Goal: Information Seeking & Learning: Learn about a topic

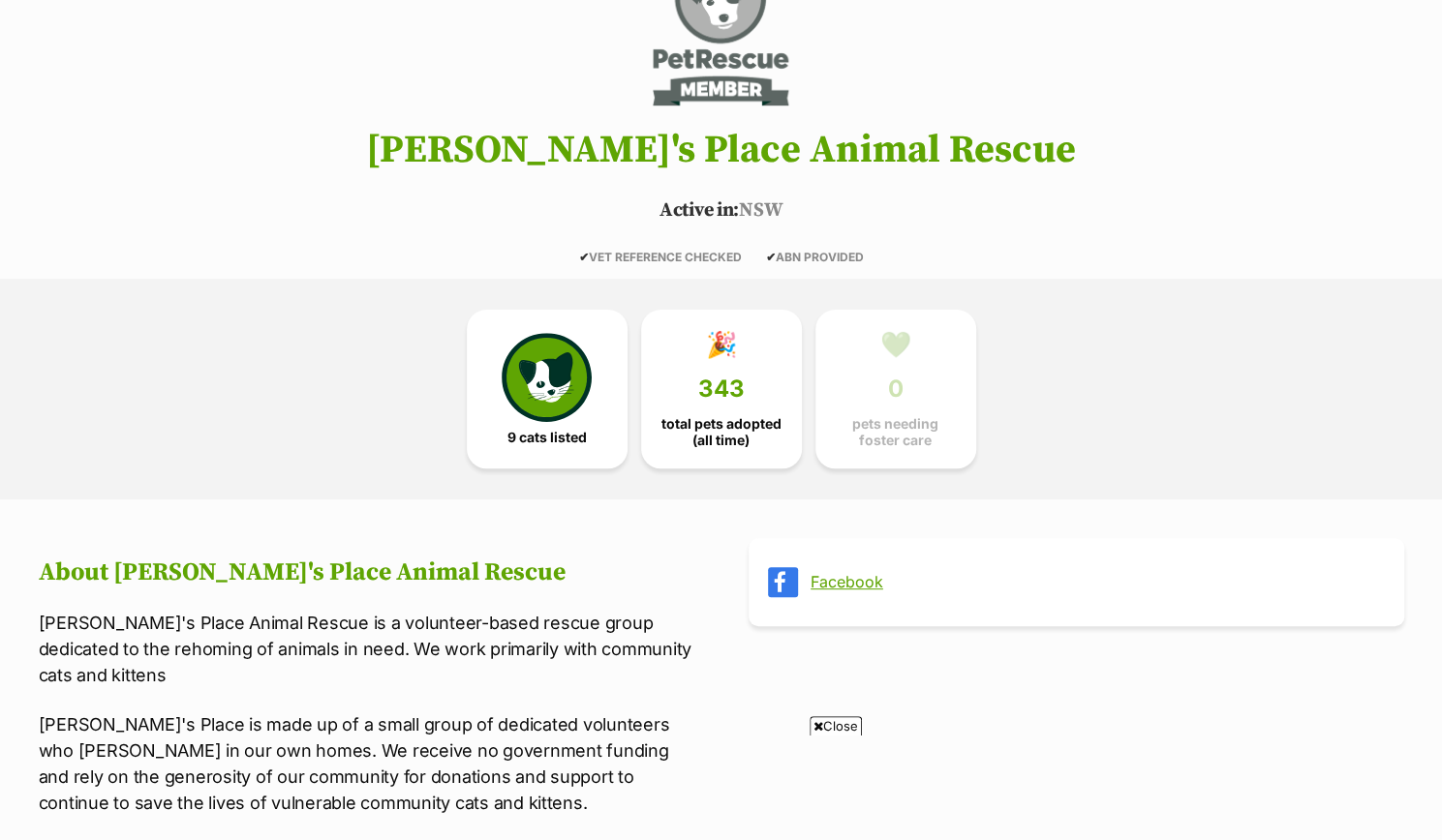
scroll to position [231, 0]
click at [554, 422] on link "9 cats listed" at bounding box center [547, 384] width 161 height 159
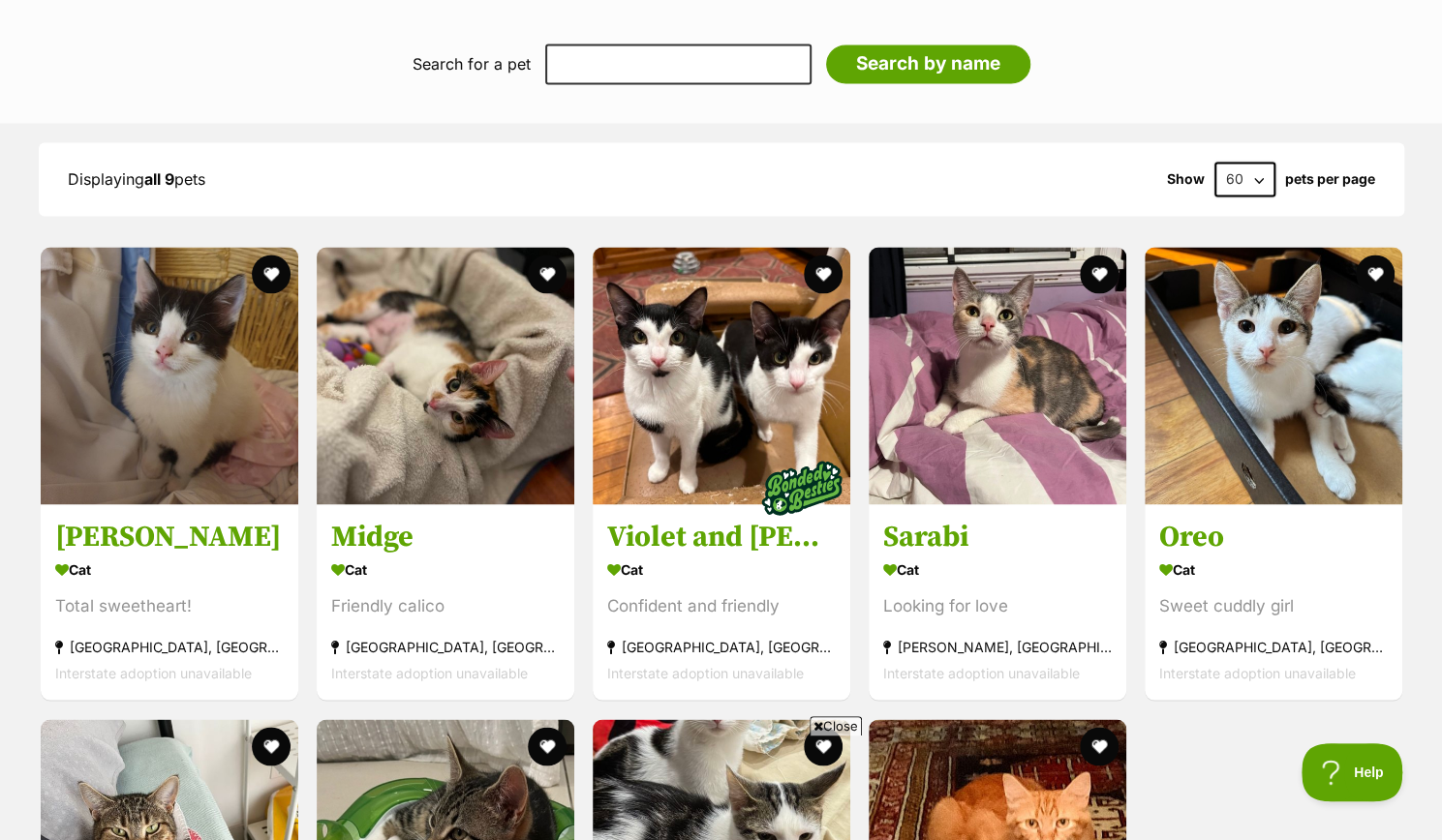
scroll to position [1797, 0]
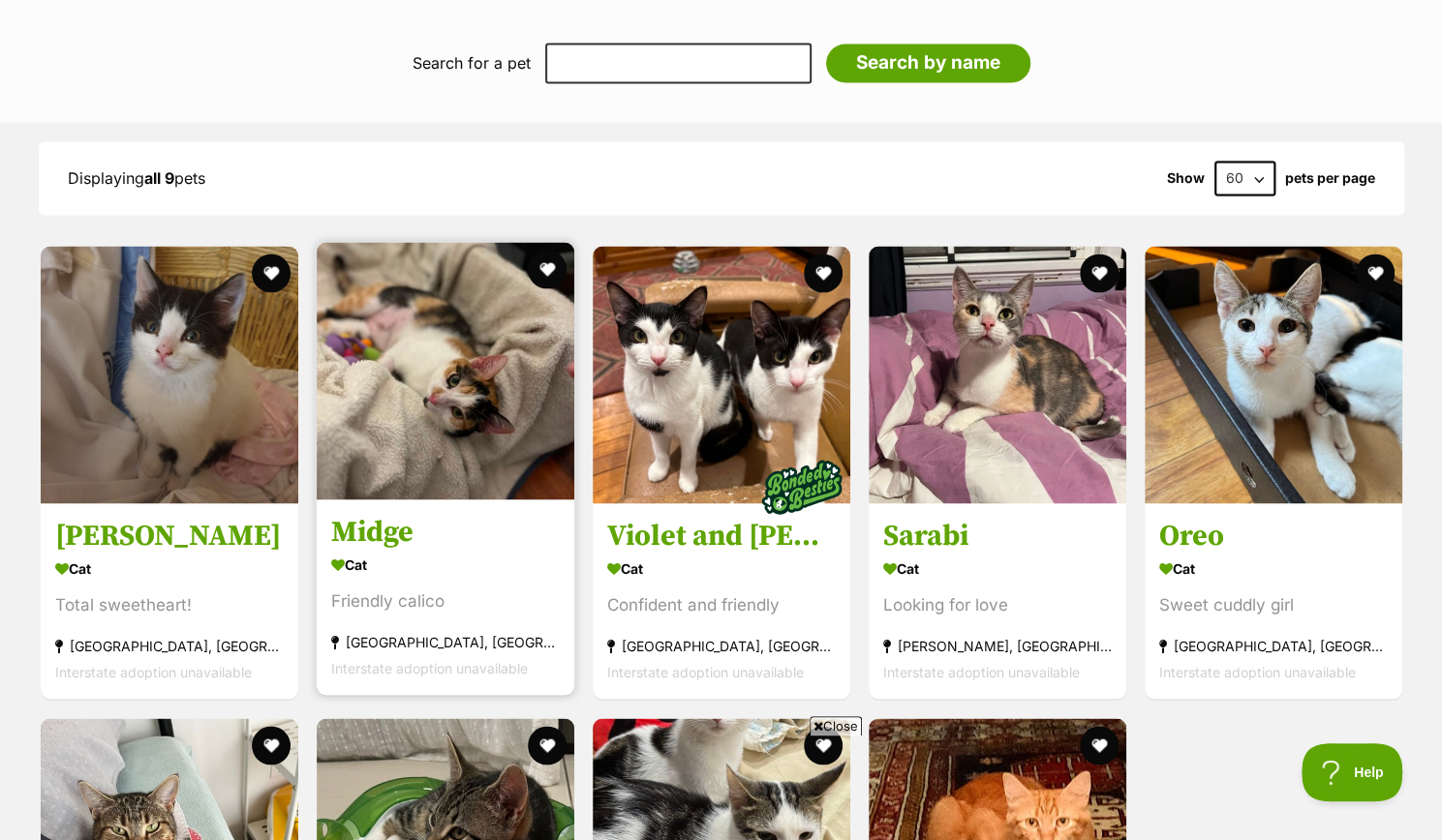
click at [382, 526] on h3 "Midge" at bounding box center [445, 532] width 229 height 37
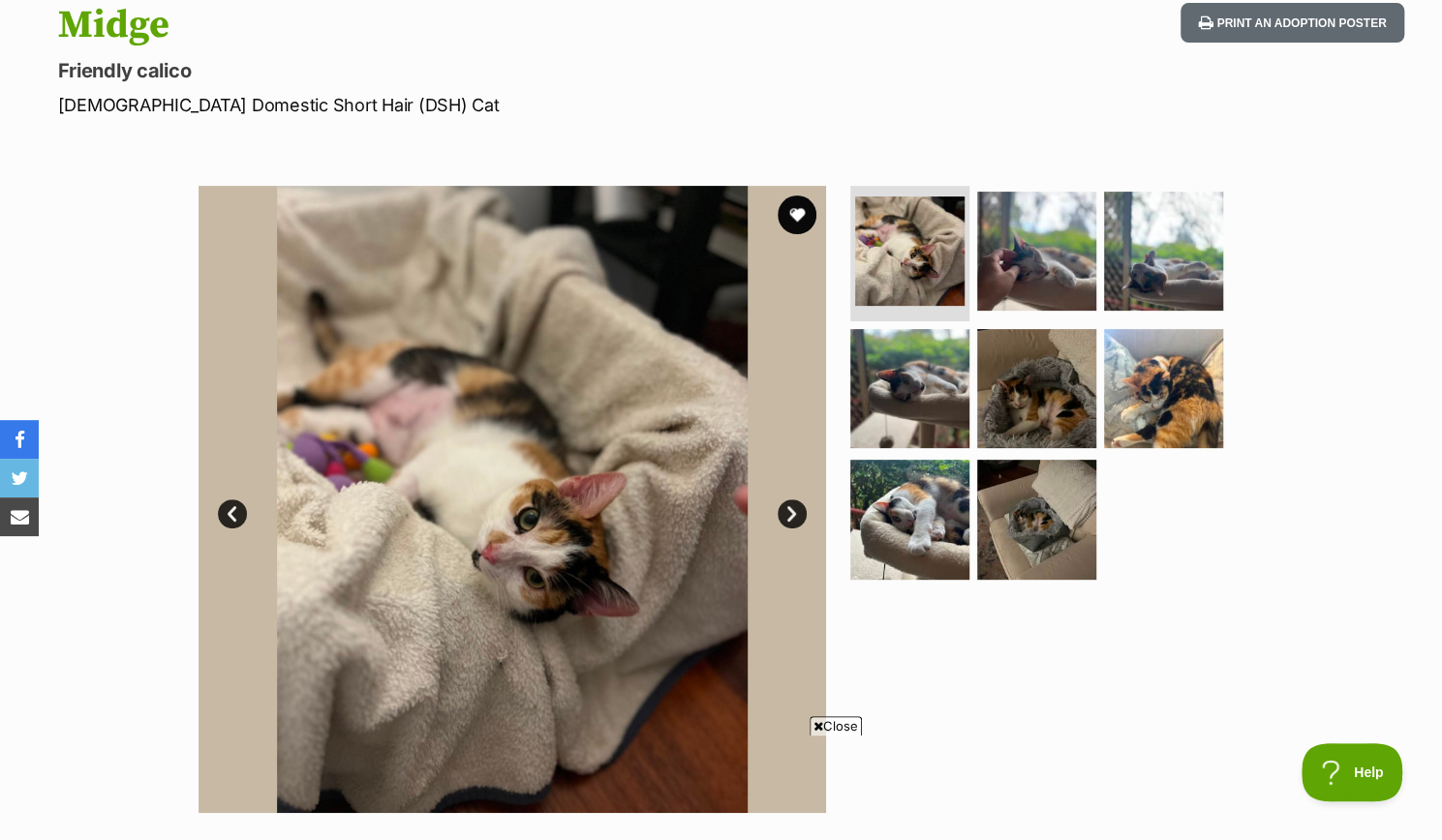
scroll to position [216, 0]
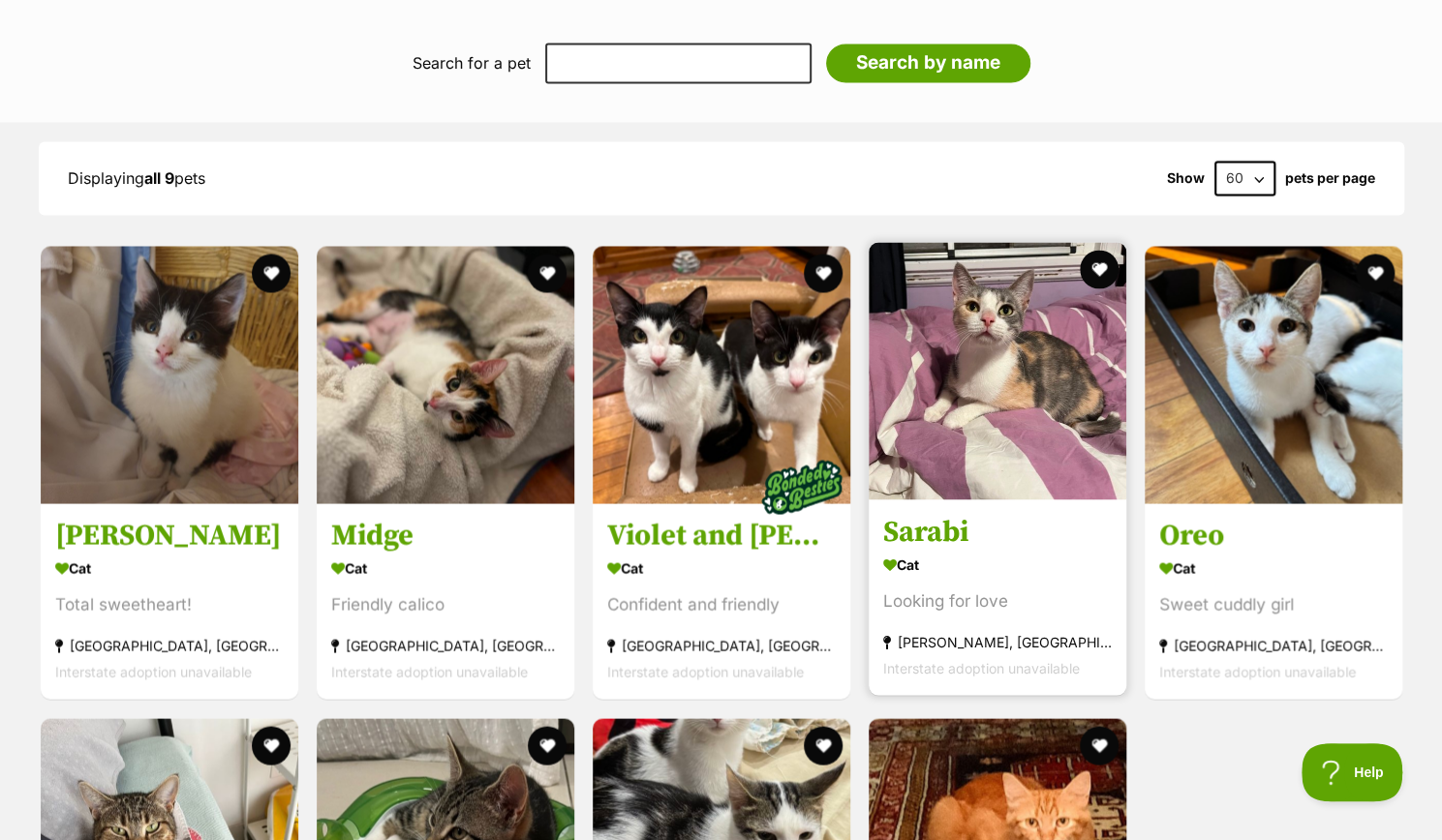
click at [974, 466] on img at bounding box center [997, 371] width 258 height 258
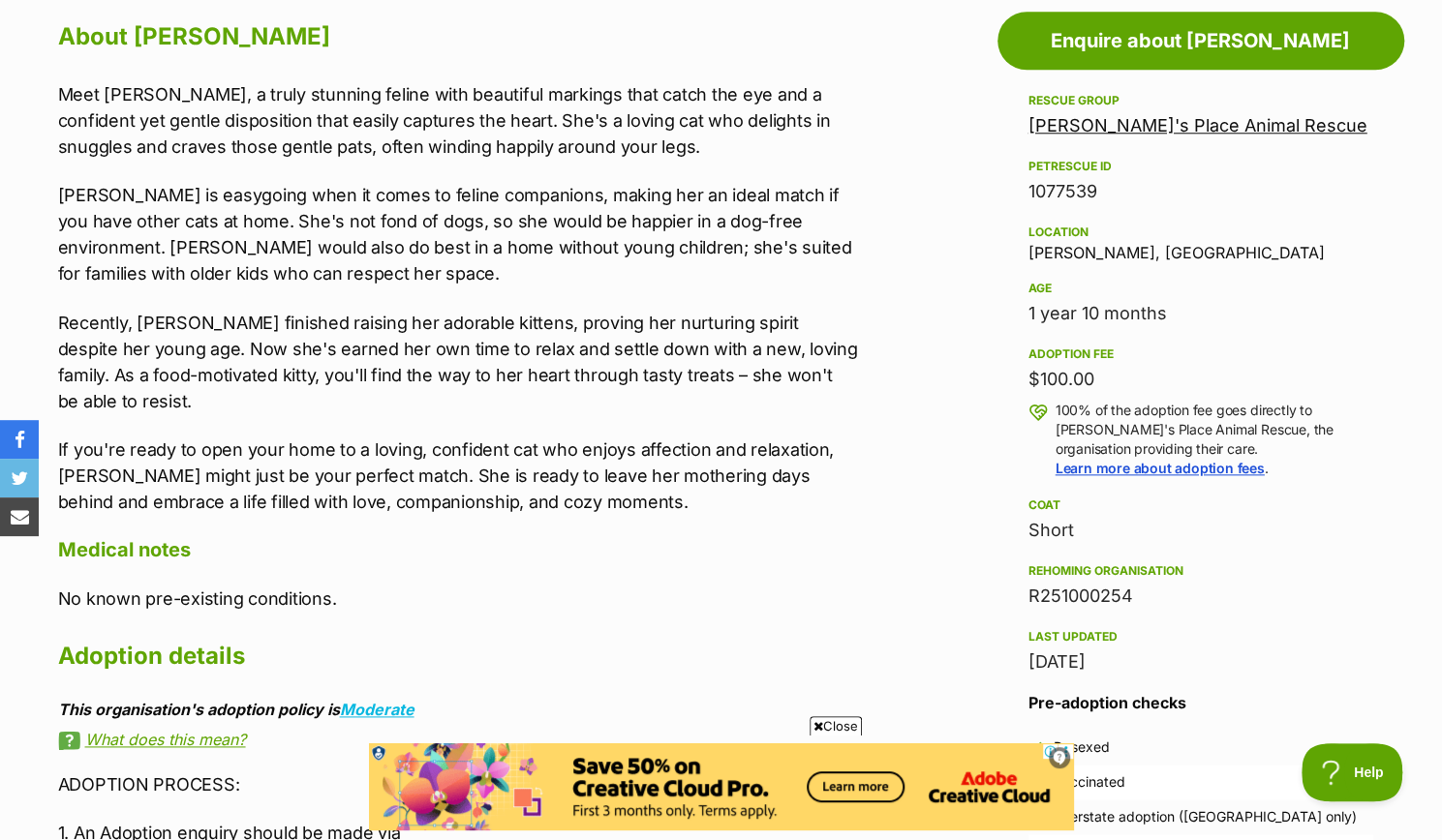
scroll to position [1073, 0]
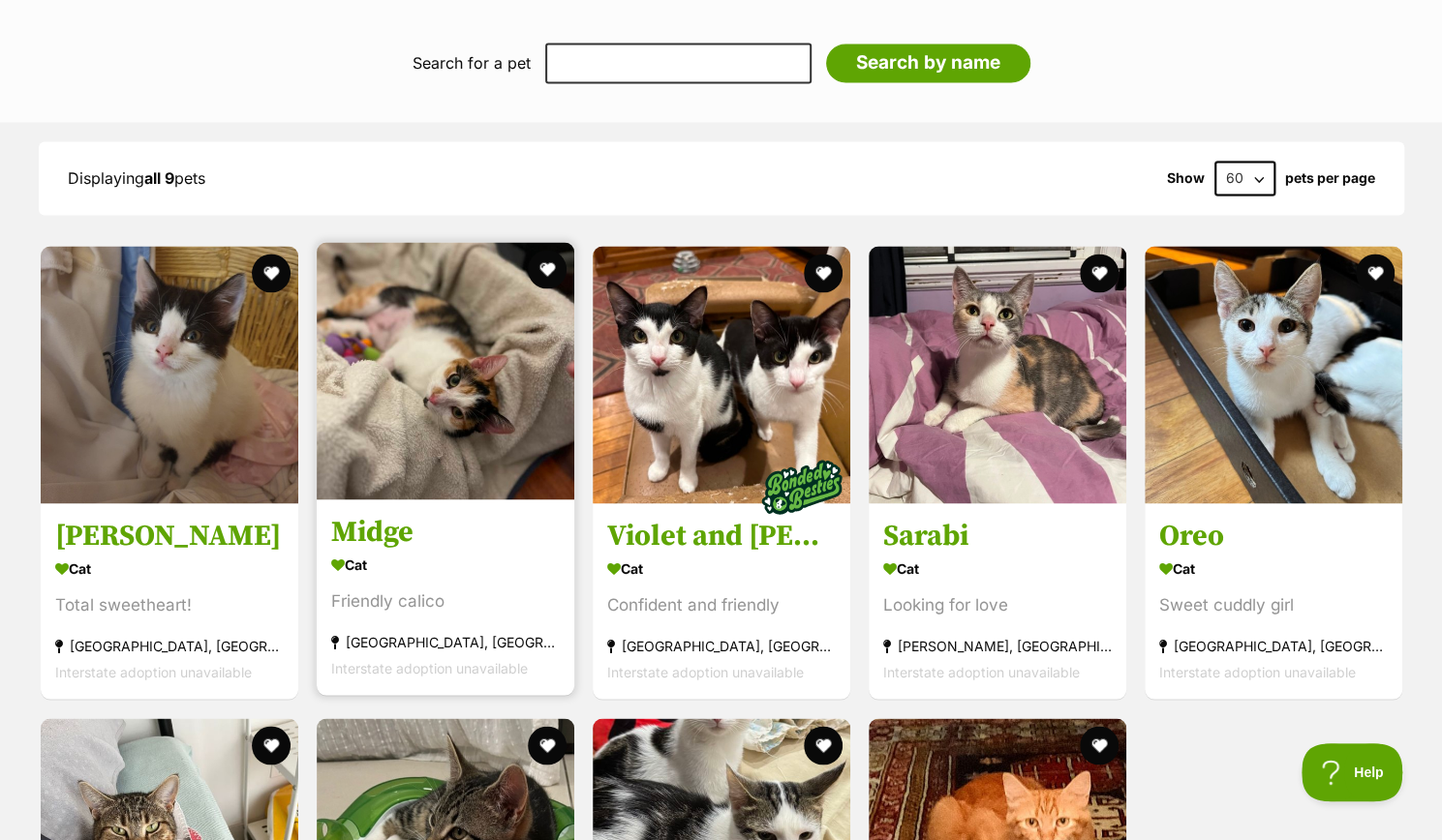
click at [391, 395] on img at bounding box center [446, 371] width 258 height 258
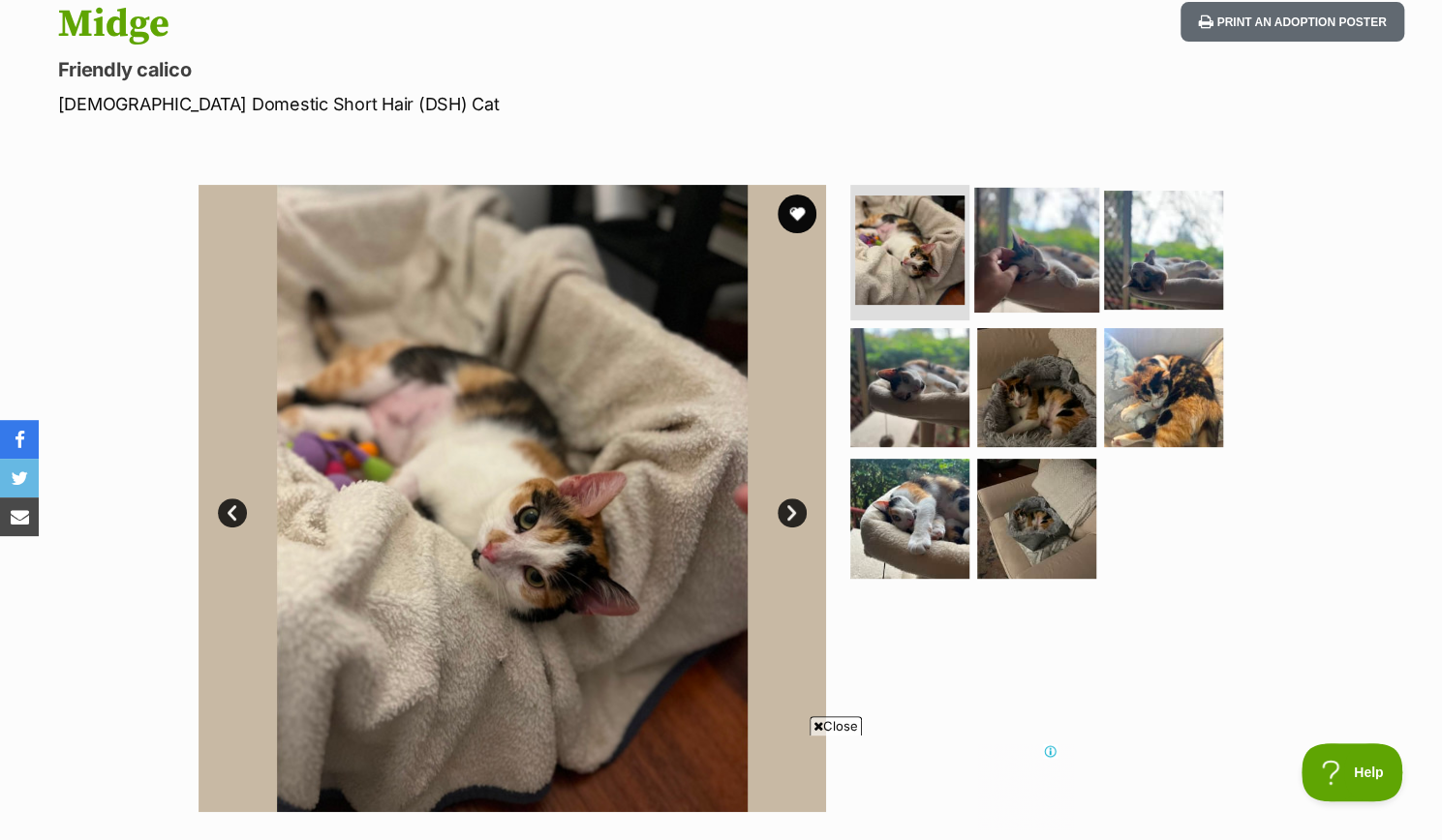
click at [1031, 266] on img at bounding box center [1036, 250] width 125 height 125
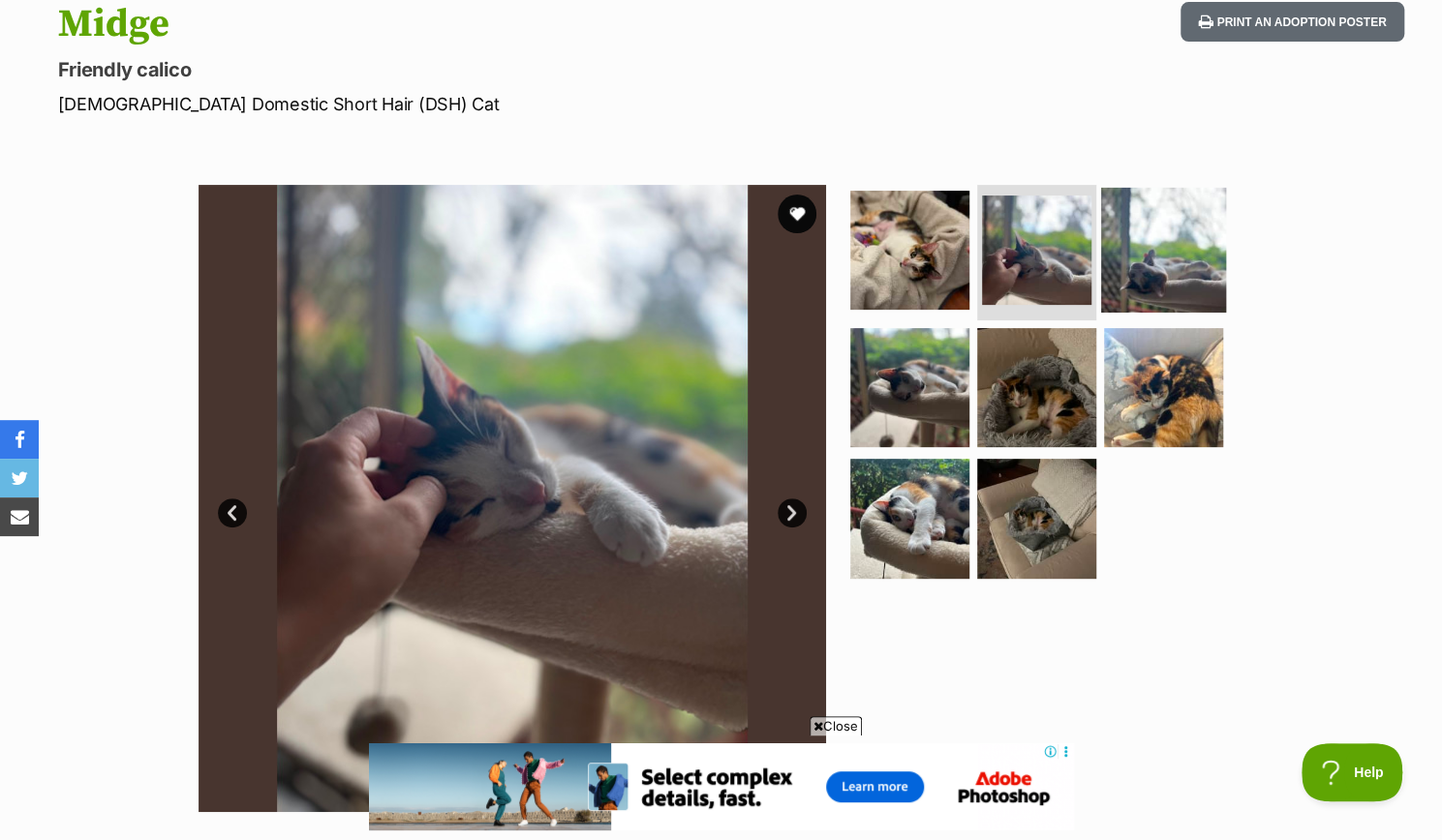
click at [1155, 231] on img at bounding box center [1163, 250] width 125 height 125
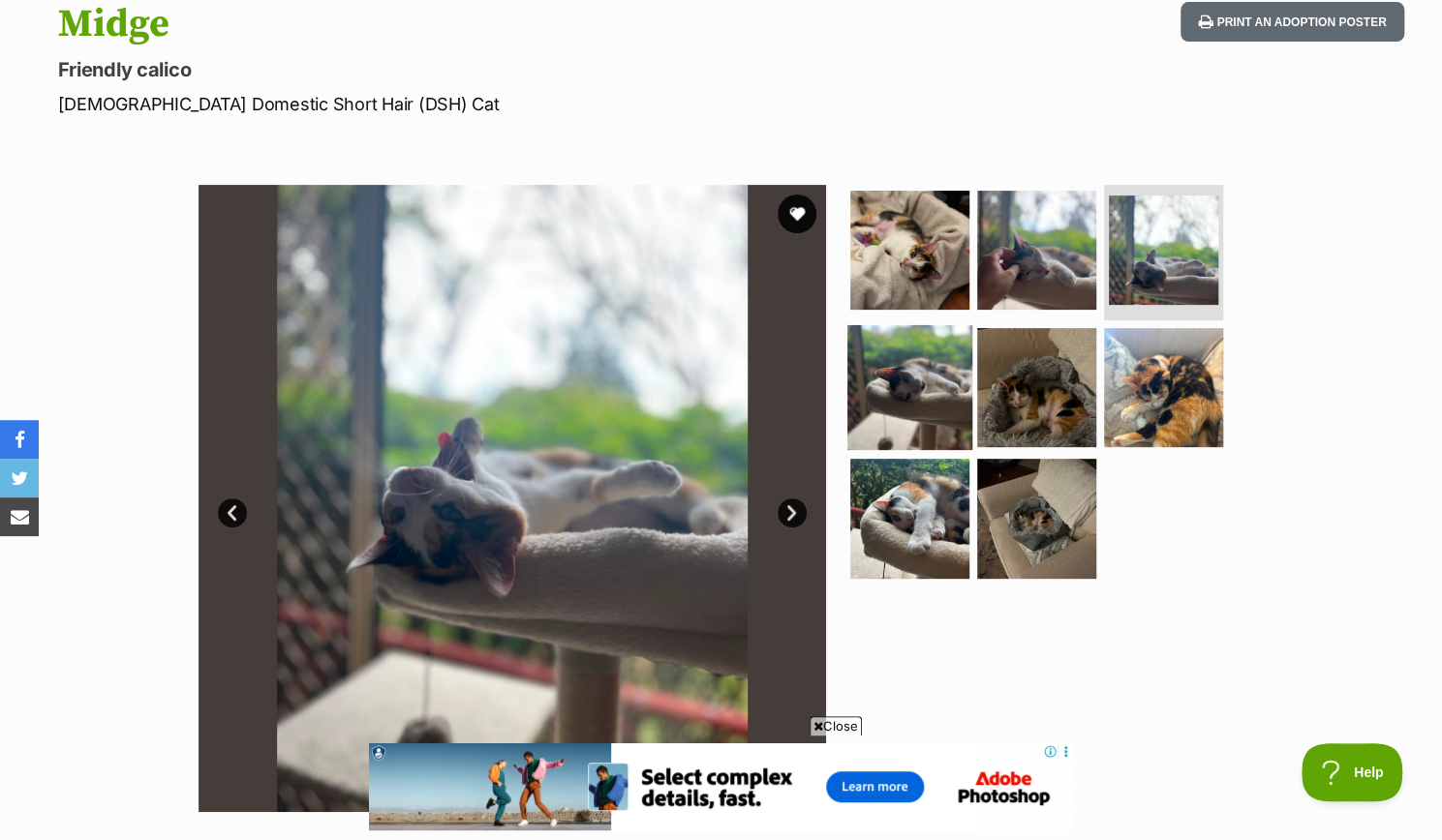
click at [922, 397] on img at bounding box center [909, 387] width 125 height 125
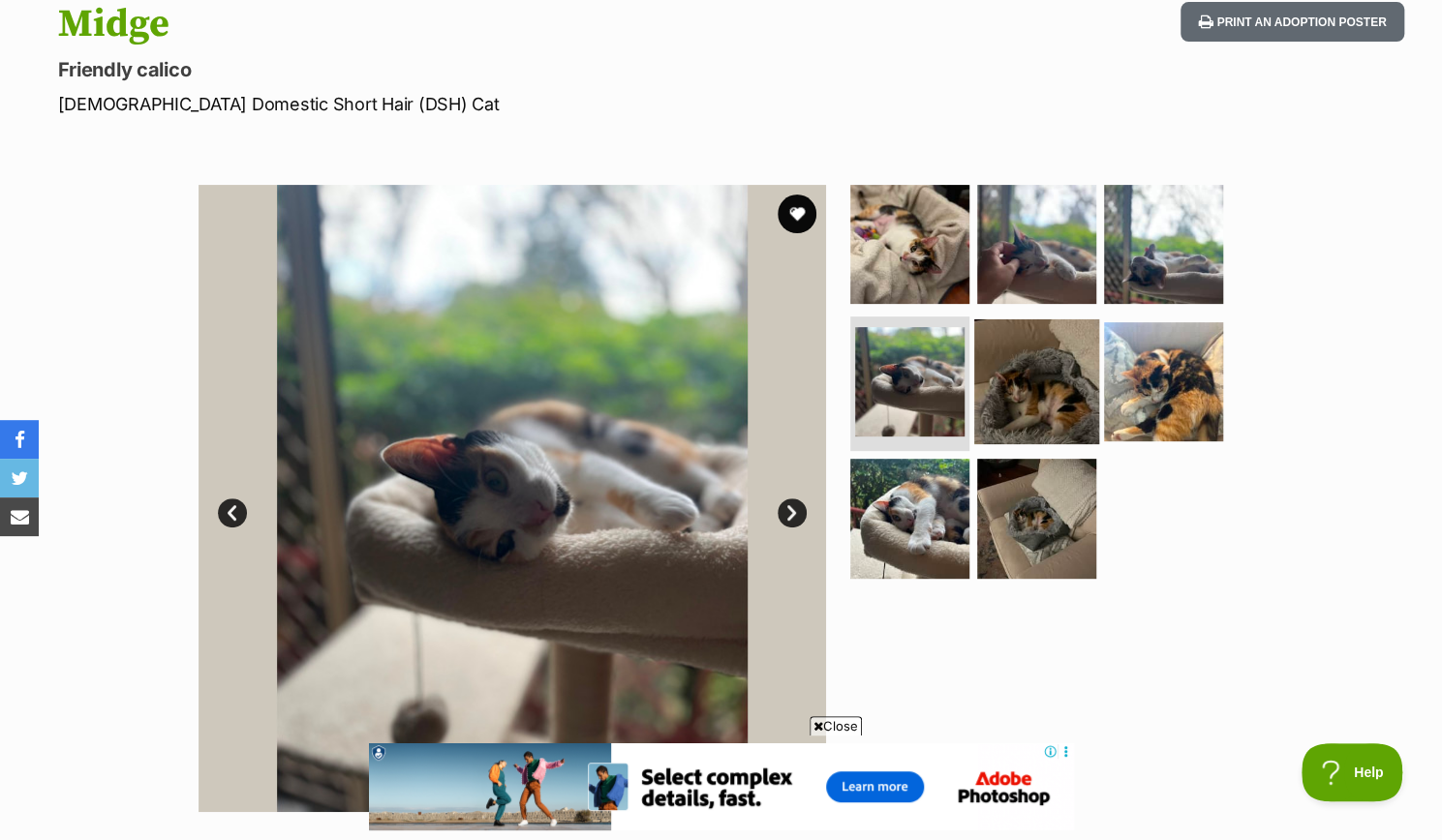
click at [1034, 379] on img at bounding box center [1036, 381] width 125 height 125
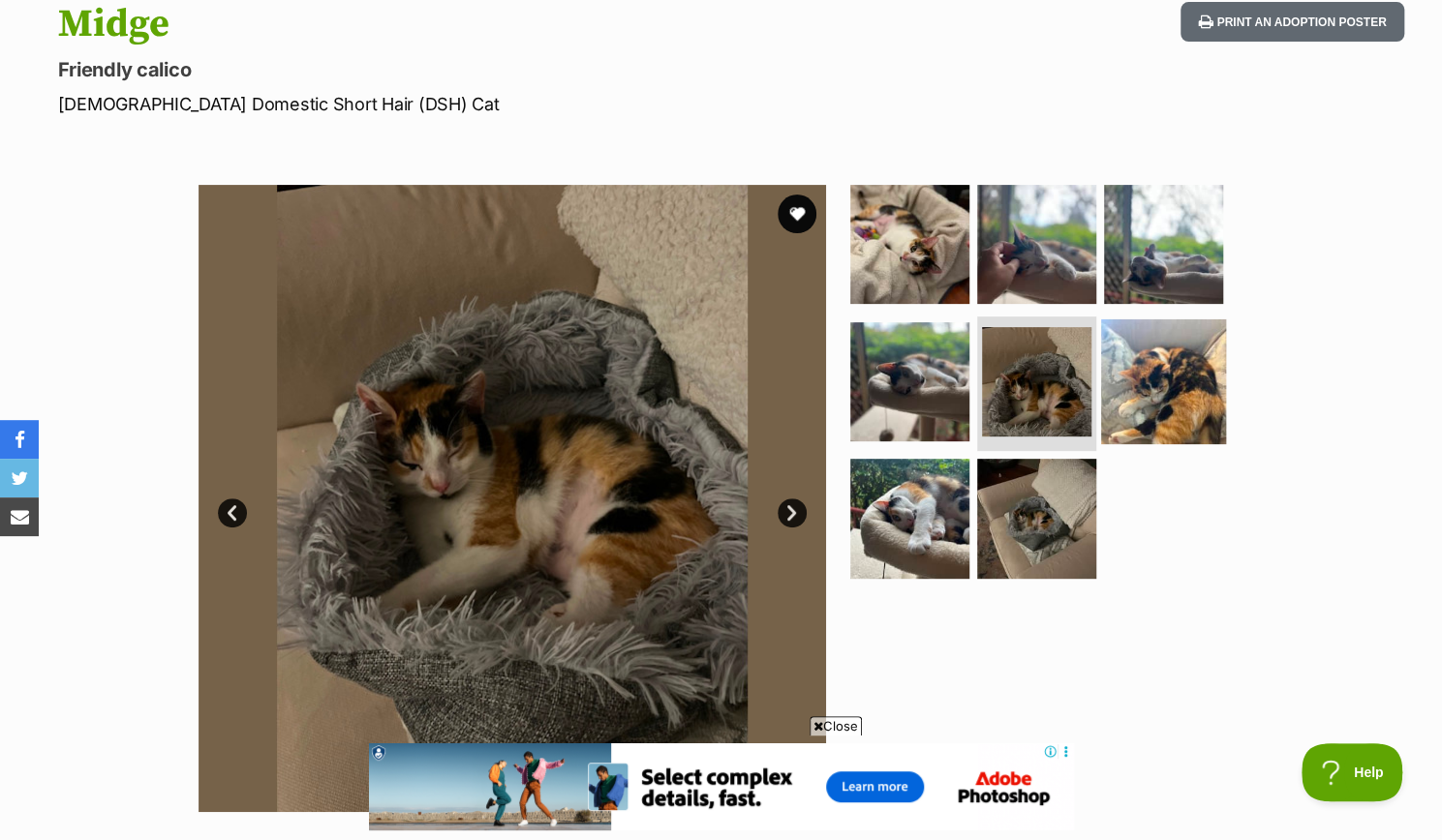
click at [1150, 379] on img at bounding box center [1163, 381] width 125 height 125
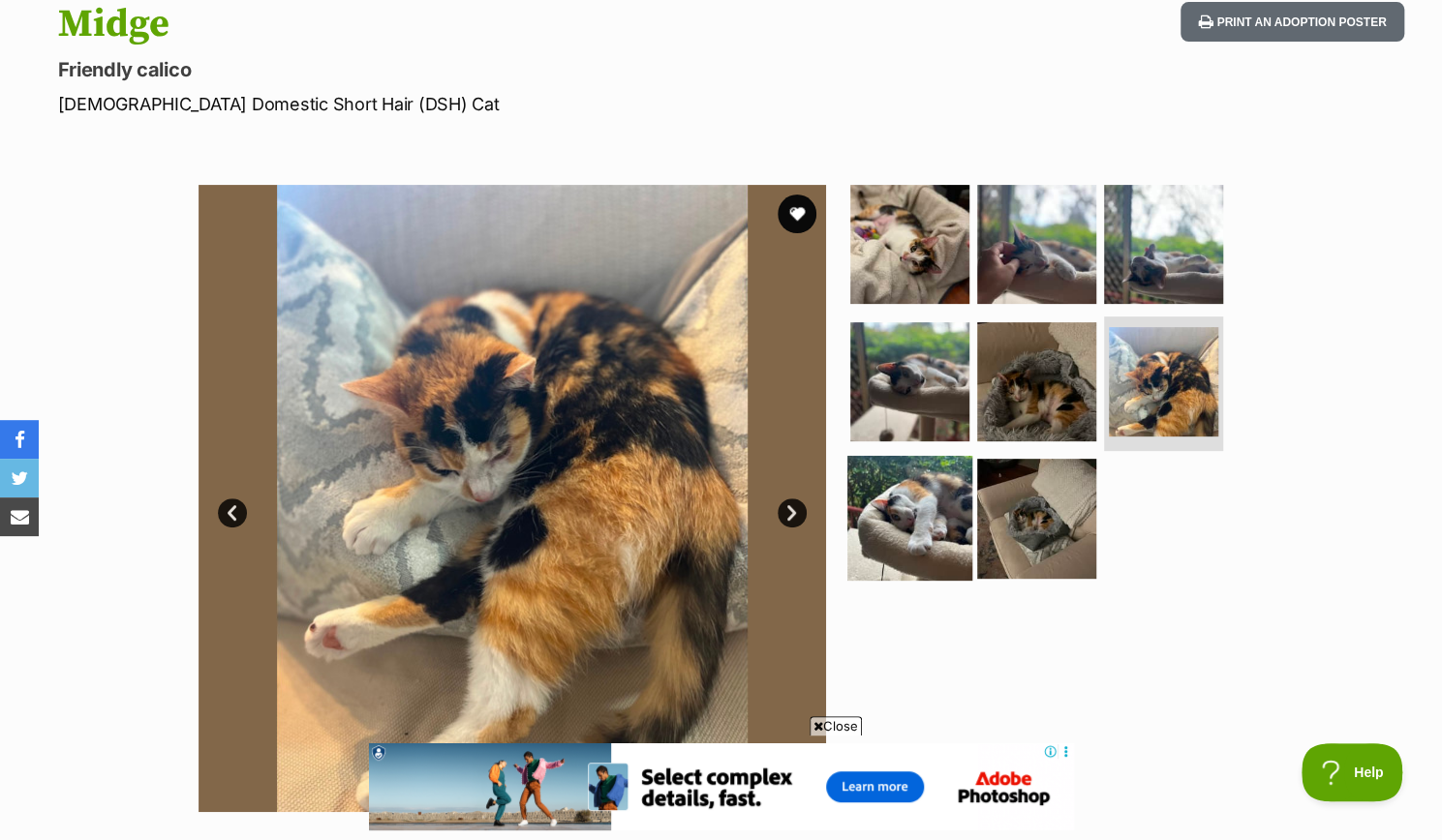
click at [941, 516] on img at bounding box center [909, 517] width 125 height 125
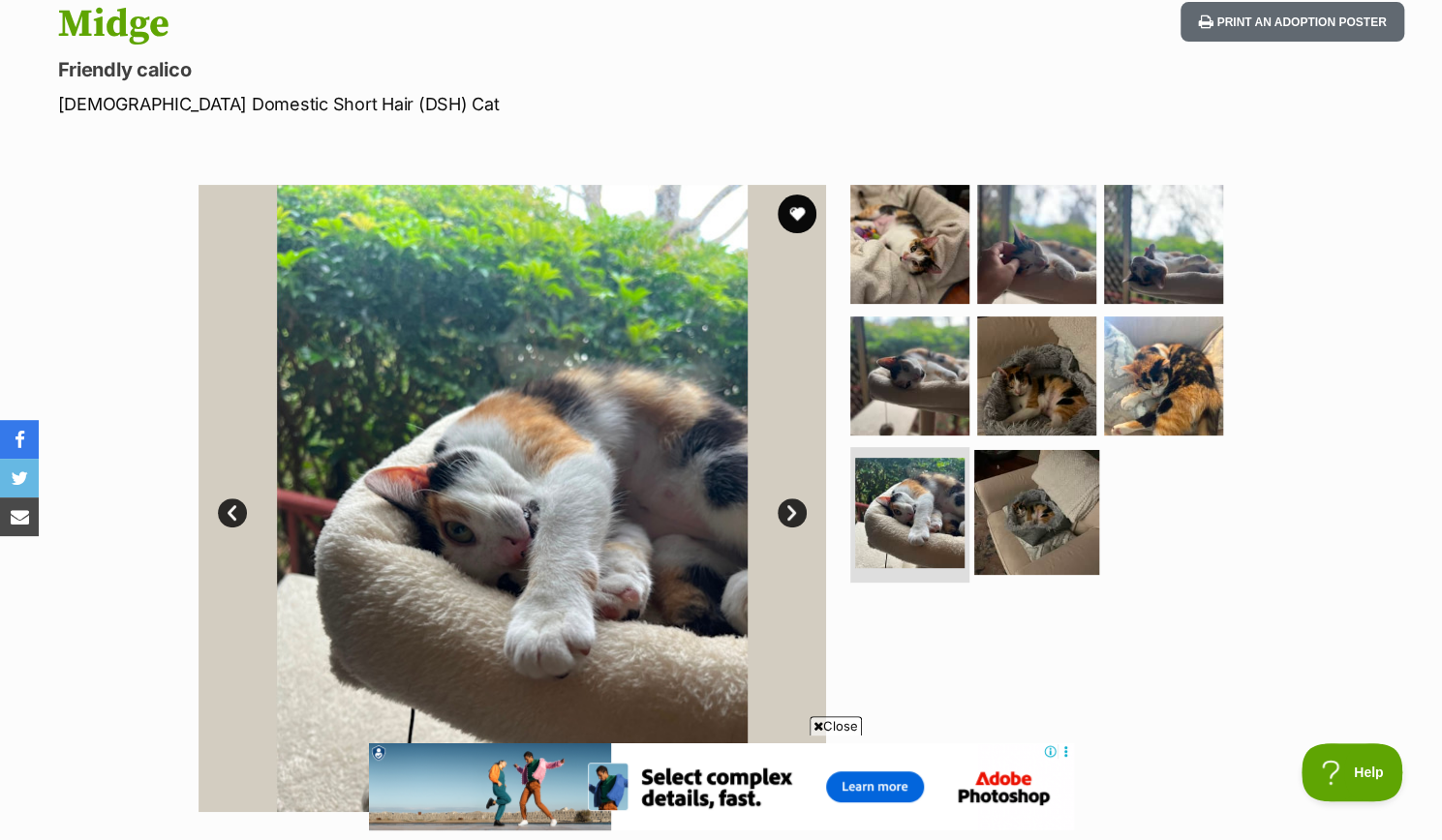
click at [999, 506] on img at bounding box center [1036, 512] width 125 height 125
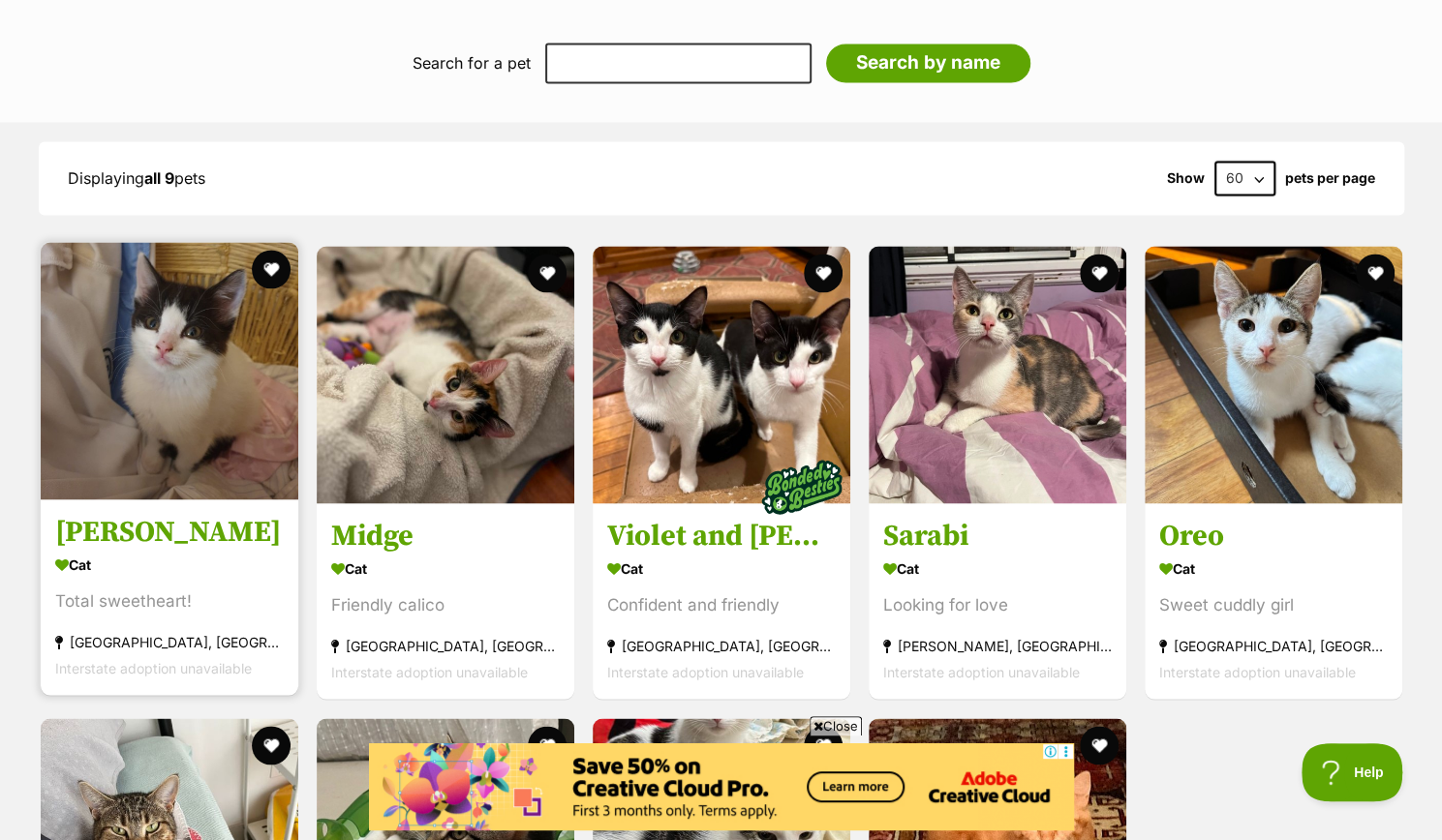
click at [222, 457] on img at bounding box center [170, 371] width 258 height 258
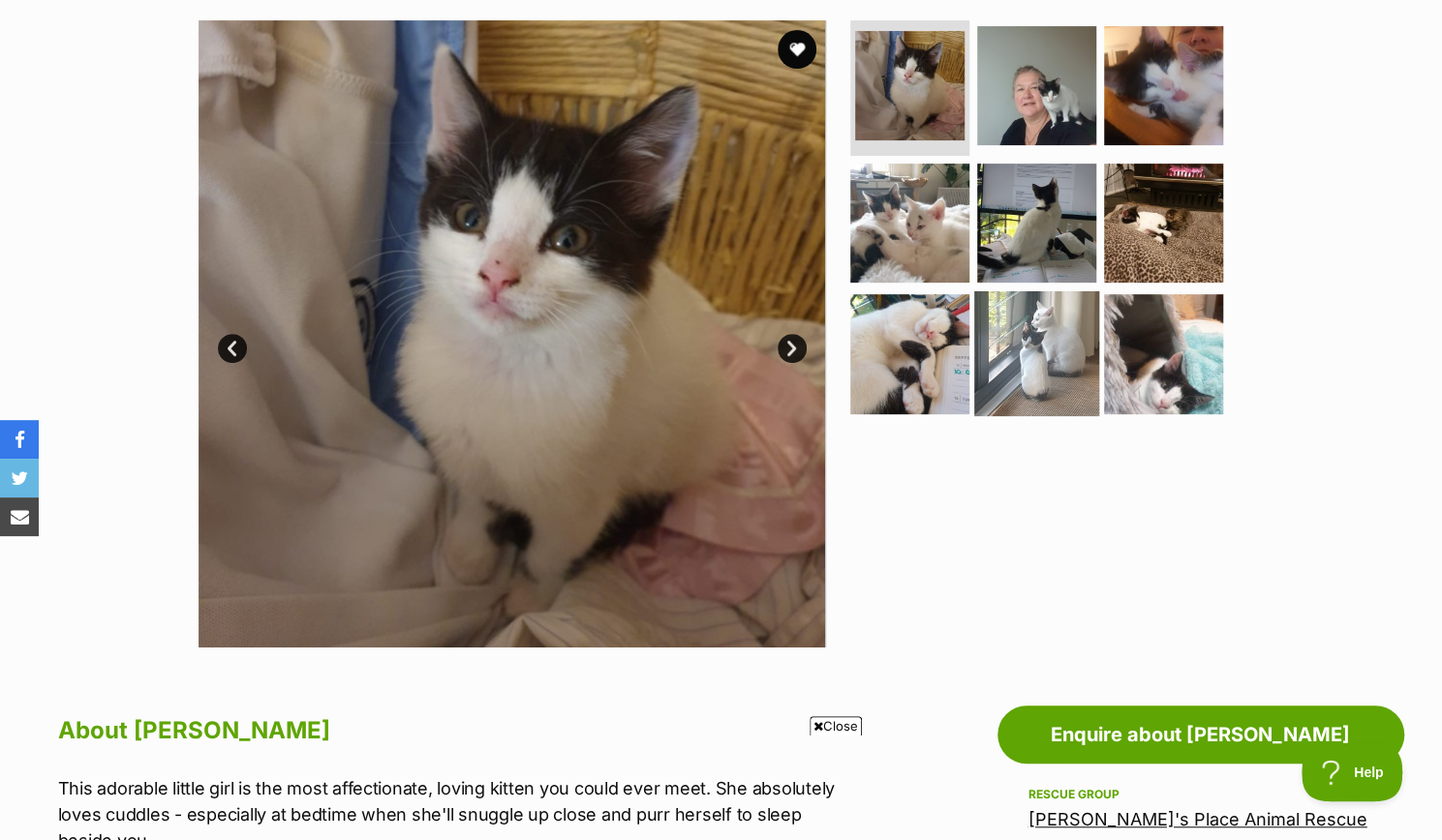
click at [1038, 378] on img at bounding box center [1036, 354] width 125 height 125
